Goal: Information Seeking & Learning: Learn about a topic

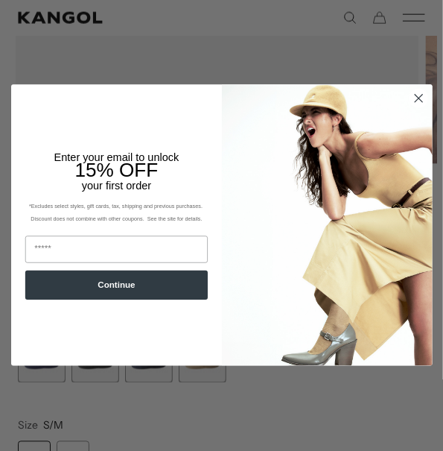
click at [418, 101] on circle "Close dialog" at bounding box center [419, 98] width 18 height 18
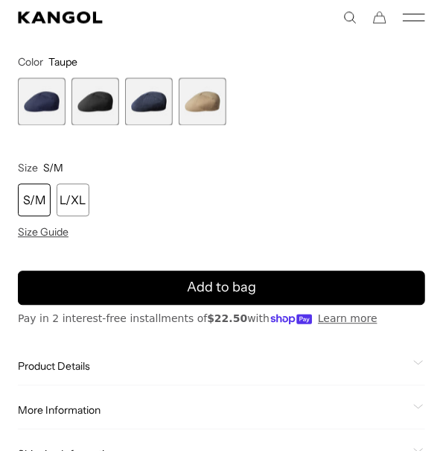
scroll to position [852, 0]
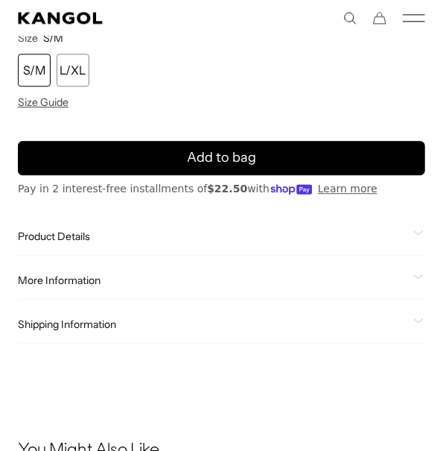
click at [62, 233] on span "Product Details" at bounding box center [213, 235] width 390 height 13
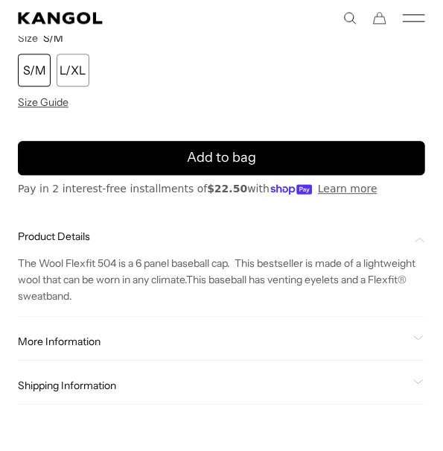
scroll to position [0, 307]
click at [98, 351] on div "More Information Style ID K0873CO Shape Ivy Cap Fabrication Wool Material 83% A…" at bounding box center [222, 342] width 408 height 38
click at [112, 338] on span "More Information" at bounding box center [213, 341] width 390 height 13
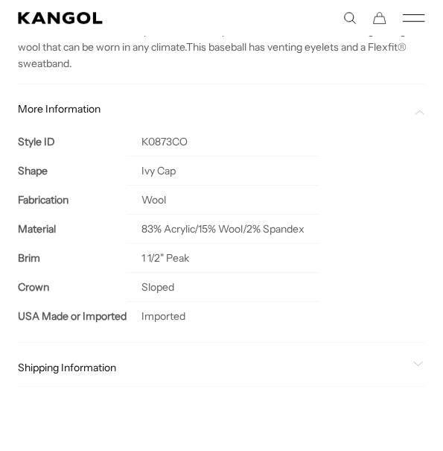
scroll to position [0, 0]
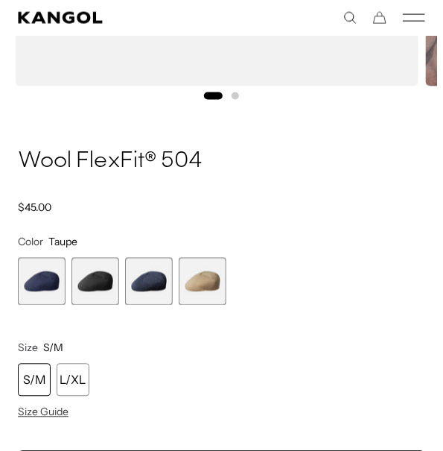
click at [35, 284] on span "1 of 4" at bounding box center [42, 282] width 48 height 48
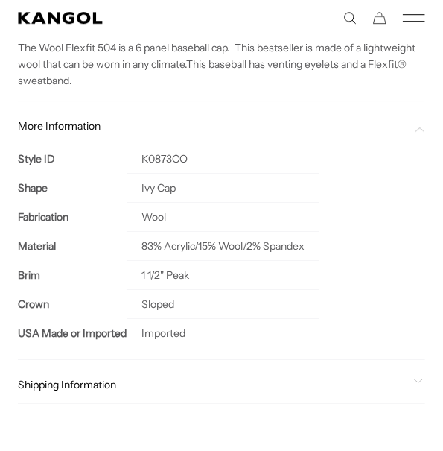
click at [96, 279] on th "Brim" at bounding box center [72, 274] width 109 height 29
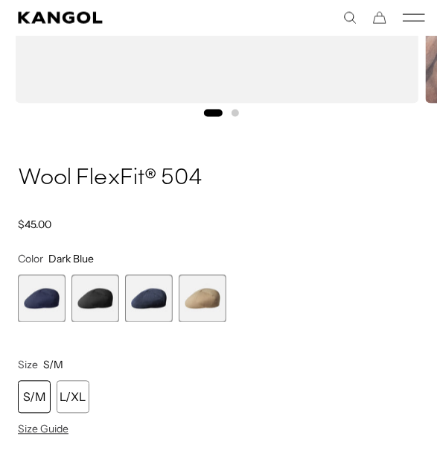
click at [93, 288] on span "2 of 4" at bounding box center [96, 299] width 48 height 48
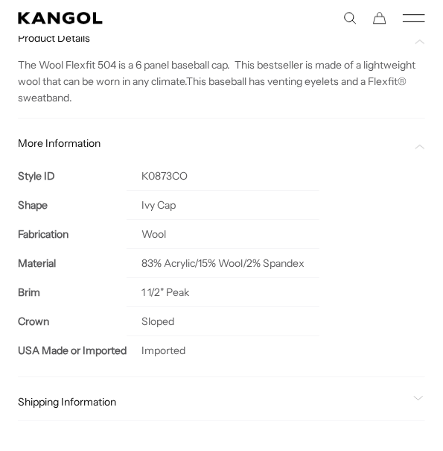
click at [157, 306] on td "Sloped" at bounding box center [223, 320] width 193 height 29
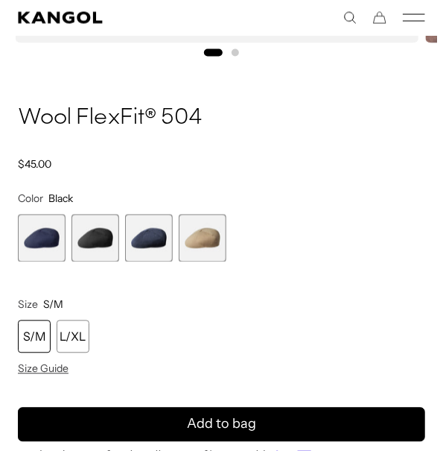
click at [145, 238] on span "3 of 4" at bounding box center [149, 239] width 48 height 48
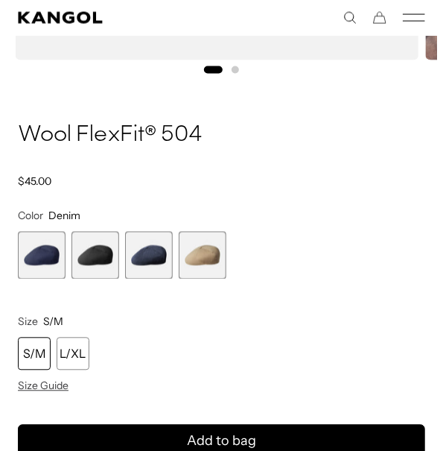
drag, startPoint x: 193, startPoint y: 247, endPoint x: 197, endPoint y: 259, distance: 12.0
click at [192, 248] on span "4 of 4" at bounding box center [203, 256] width 48 height 48
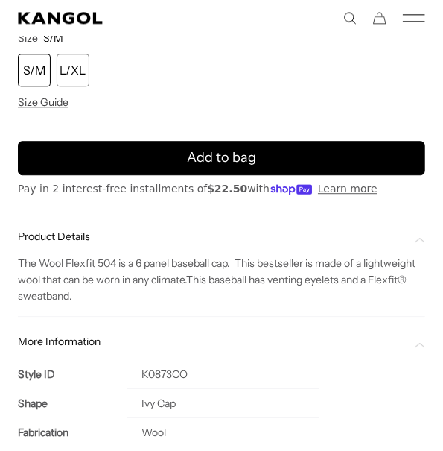
click at [214, 304] on p "The Wool Flexfit 504 is a 6 panel baseball cap. This bestseller is made of a li…" at bounding box center [222, 279] width 408 height 49
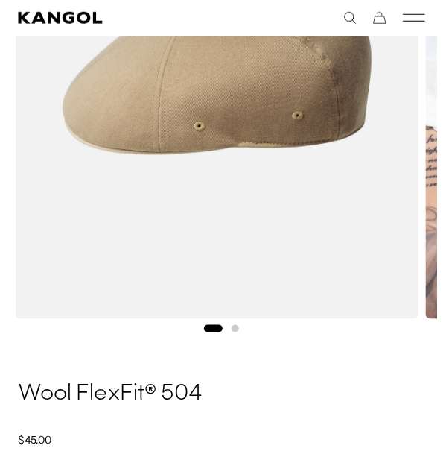
scroll to position [0, 307]
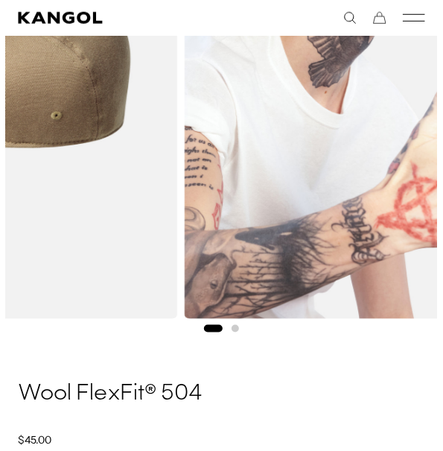
drag, startPoint x: 247, startPoint y: 207, endPoint x: -113, endPoint y: 206, distance: 359.8
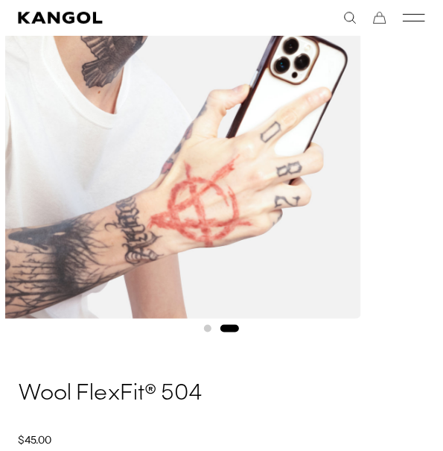
drag, startPoint x: 314, startPoint y: 218, endPoint x: -41, endPoint y: 241, distance: 355.4
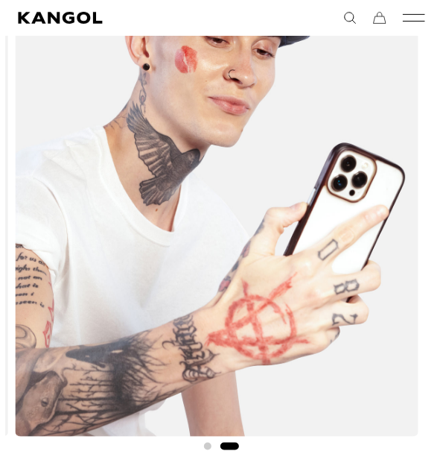
scroll to position [0, 0]
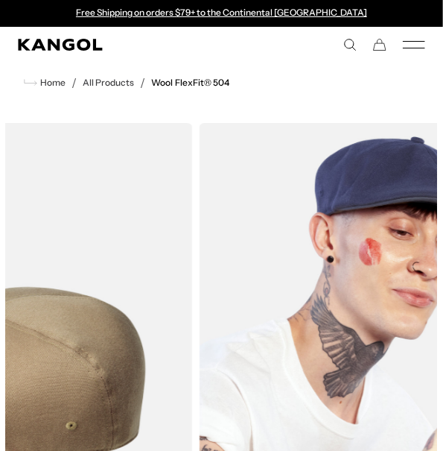
drag, startPoint x: 231, startPoint y: 208, endPoint x: 453, endPoint y: 212, distance: 222.0
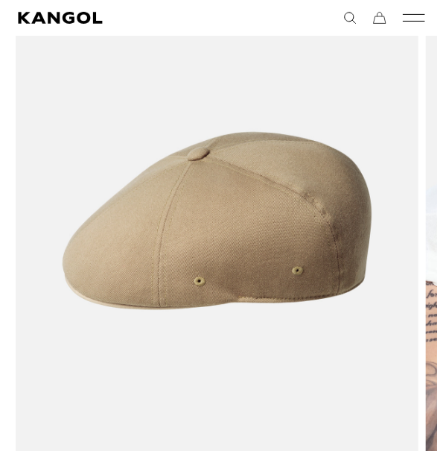
scroll to position [0, 307]
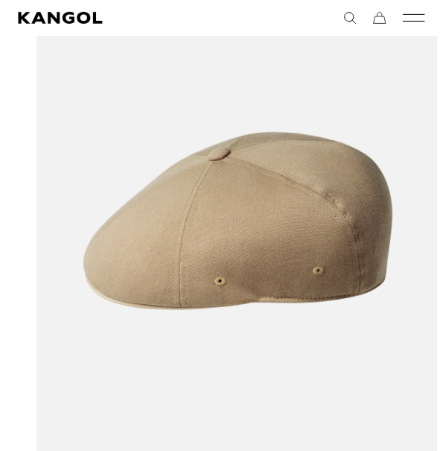
drag, startPoint x: 177, startPoint y: 297, endPoint x: 229, endPoint y: 297, distance: 52.2
click at [229, 297] on img "1 of 2" at bounding box center [238, 221] width 405 height 506
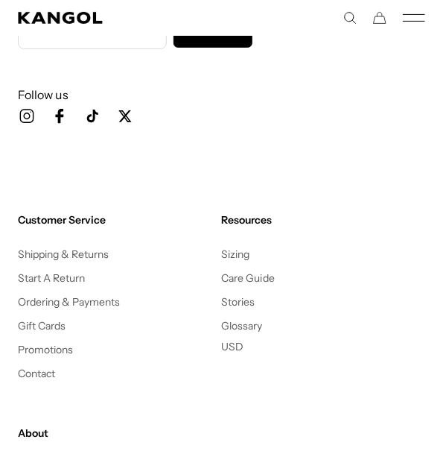
scroll to position [0, 0]
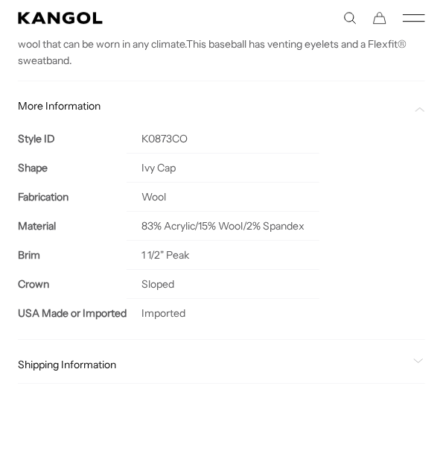
click at [293, 187] on td "Wool" at bounding box center [223, 196] width 193 height 29
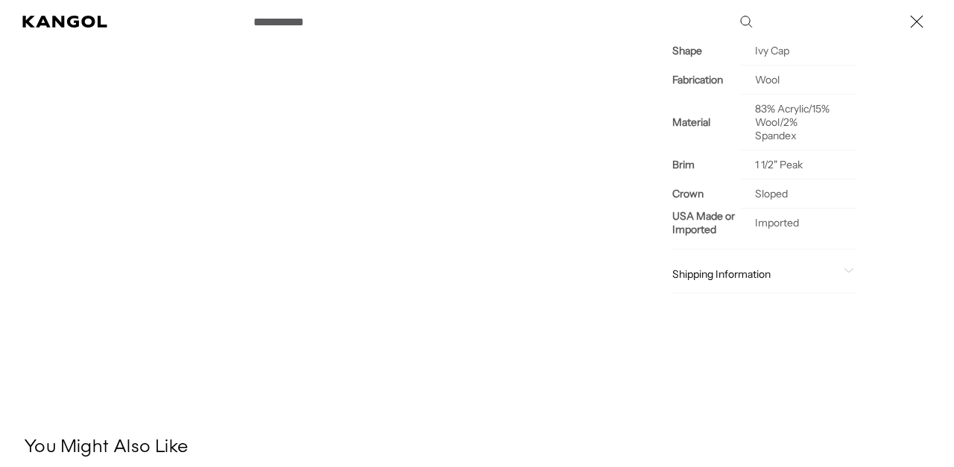
scroll to position [775, 0]
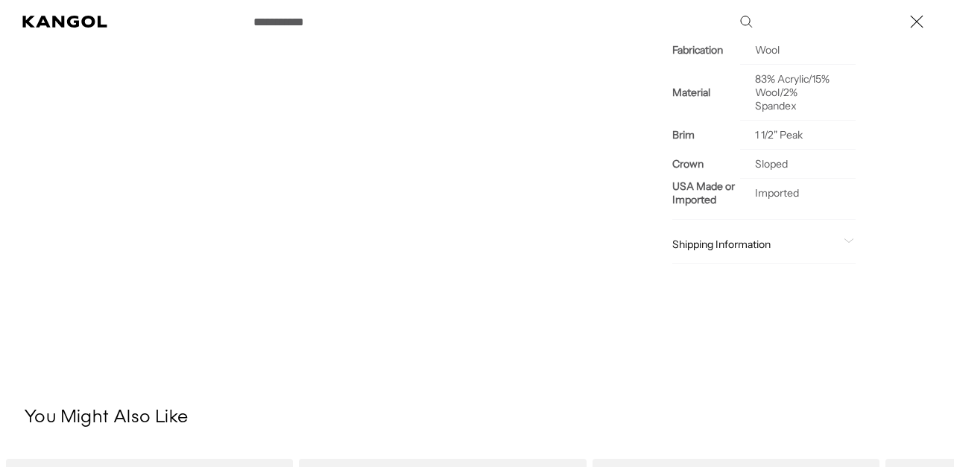
click at [0, 22] on div "Search here" at bounding box center [0, 22] width 0 height 0
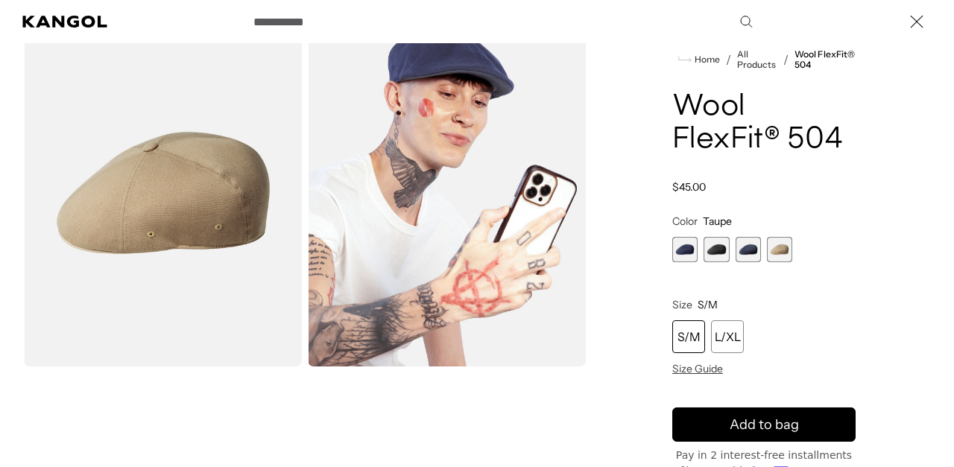
scroll to position [0, 307]
